Goal: Complete application form

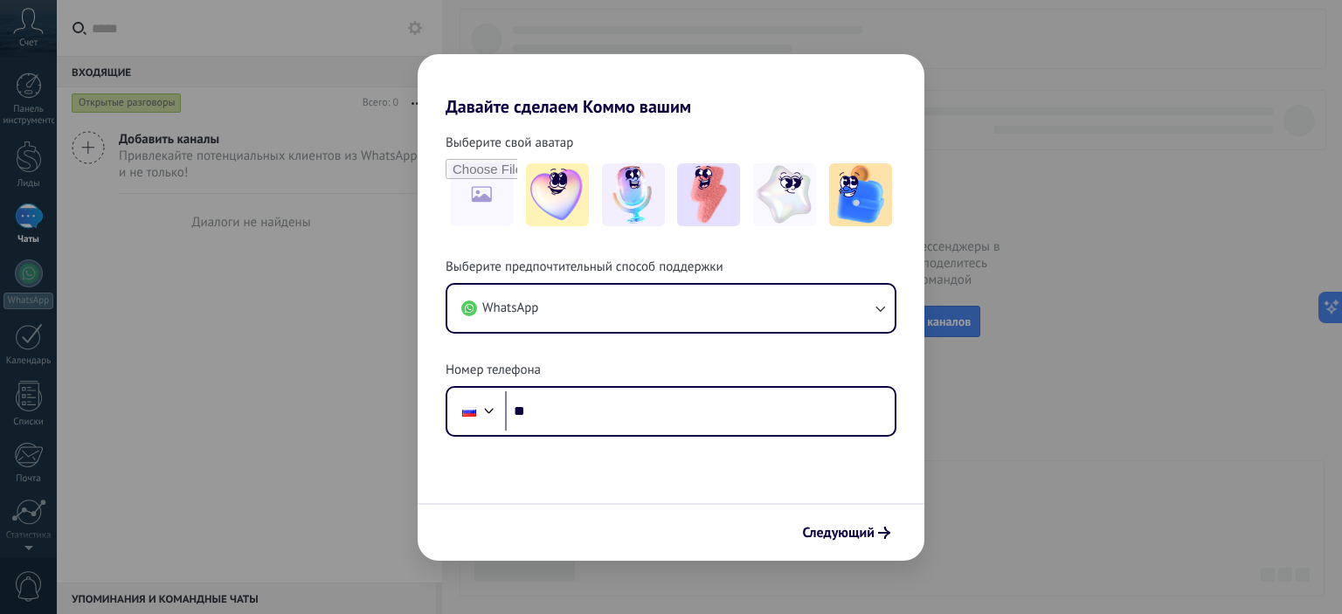
click at [1208, 81] on div "Давайте сделаем Коммо вашим Выберите свой аватар Выберите предпочтительный спос…" at bounding box center [671, 307] width 1342 height 614
click at [869, 531] on font "Следующий" at bounding box center [839, 532] width 72 height 17
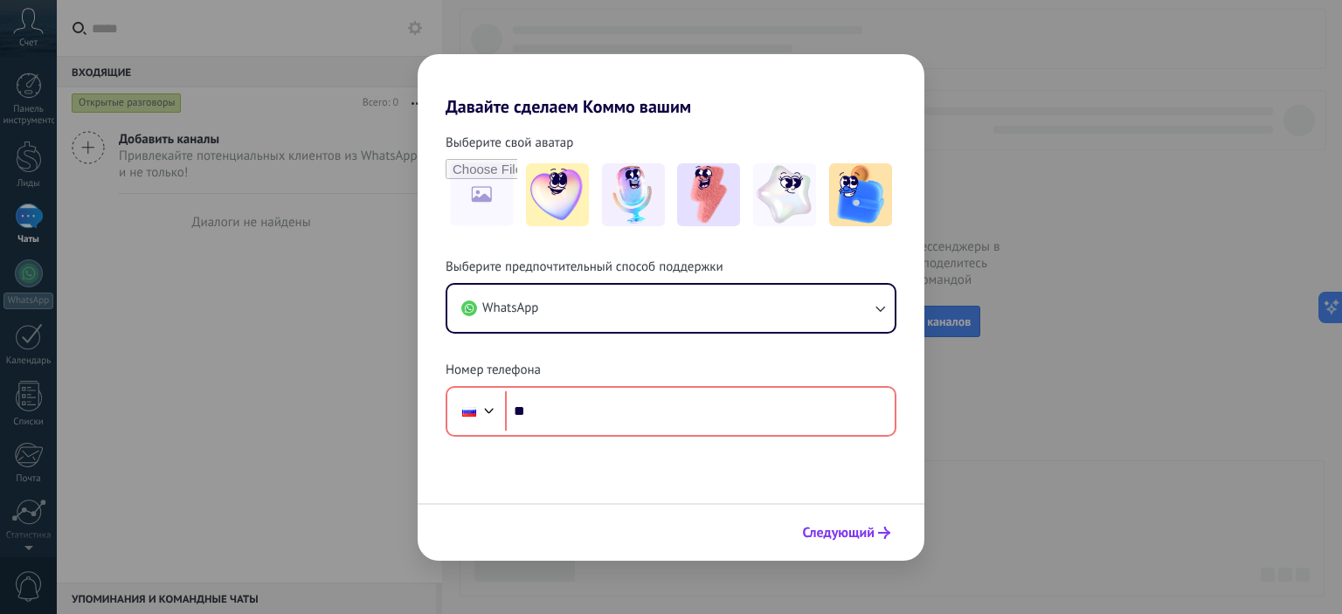
click at [849, 531] on font "Следующий" at bounding box center [839, 532] width 72 height 17
click at [1172, 219] on div "Давайте сделаем Коммо вашим Выберите свой аватар Выберите предпочтительный спос…" at bounding box center [671, 307] width 1342 height 614
click at [28, 32] on div "Давайте сделаем Коммо вашим Выберите свой аватар Выберите предпочтительный спос…" at bounding box center [671, 307] width 1342 height 614
click at [772, 198] on img at bounding box center [784, 194] width 63 height 63
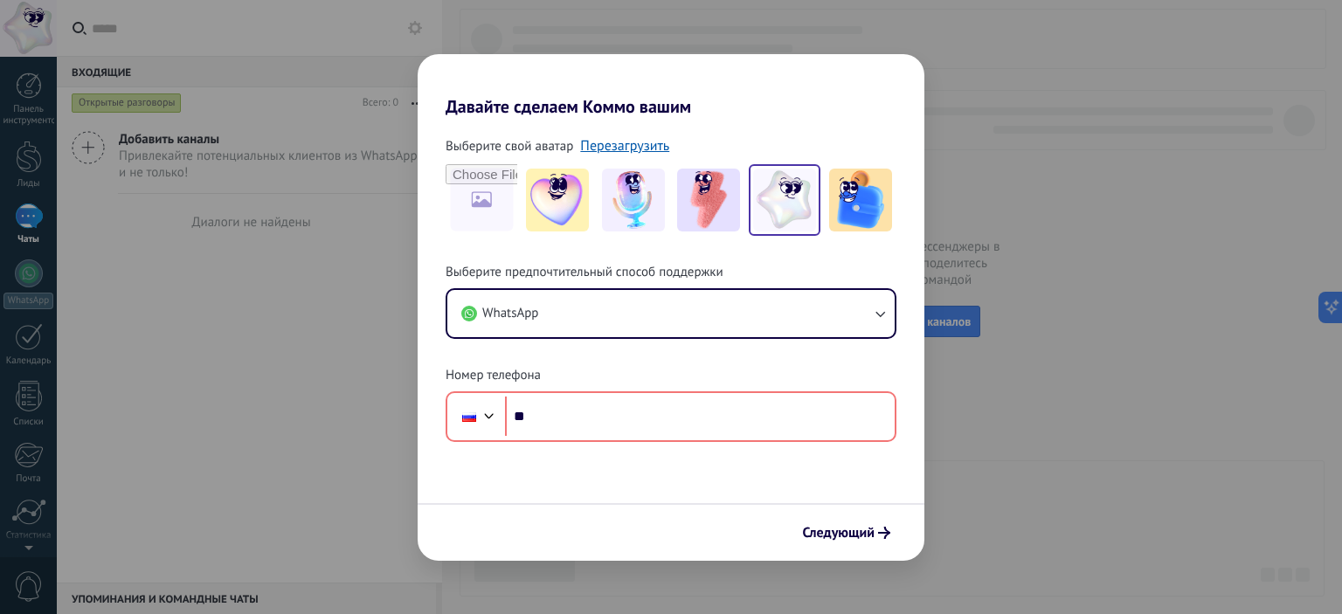
click at [48, 73] on div "Давайте сделаем Коммо вашим Выберите свой аватар Перезагрузить Выберите предпоч…" at bounding box center [671, 307] width 1342 height 614
